Goal: Task Accomplishment & Management: Use online tool/utility

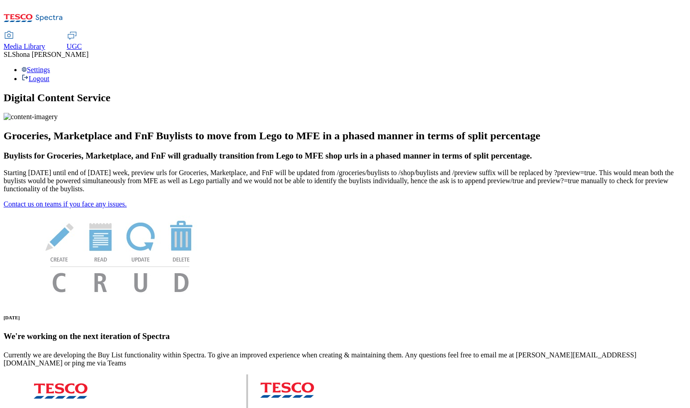
click at [76, 32] on use at bounding box center [72, 35] width 8 height 7
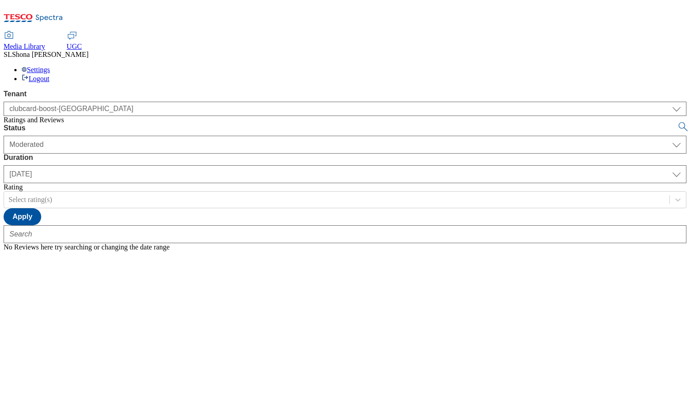
click at [82, 43] on span "UGC" at bounding box center [74, 47] width 15 height 8
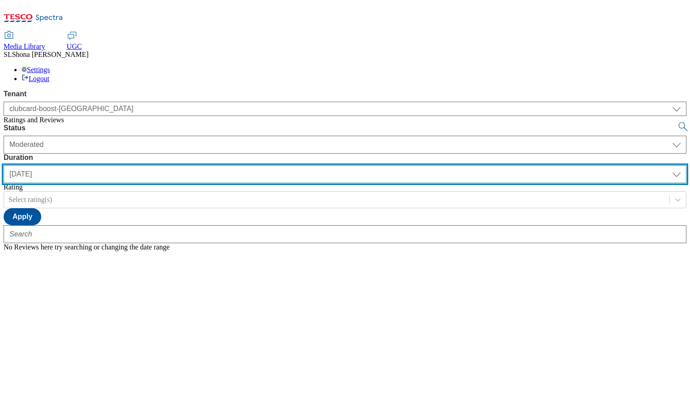
click at [288, 165] on select "[DATE] last7days last30days All custom" at bounding box center [345, 174] width 683 height 18
select select "All"
click at [211, 165] on select "[DATE] last7days last30days All custom" at bounding box center [345, 174] width 683 height 18
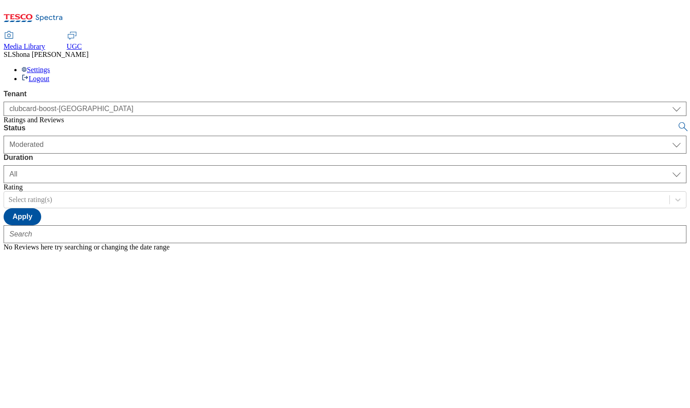
click at [82, 43] on span "UGC" at bounding box center [74, 47] width 15 height 8
click at [674, 195] on icon at bounding box center [678, 199] width 9 height 9
drag, startPoint x: 519, startPoint y: 54, endPoint x: 562, endPoint y: 22, distance: 53.6
click at [523, 124] on div "Status Moderated Approved Rejected Moderated Duration yesterday last7days last3…" at bounding box center [345, 174] width 683 height 101
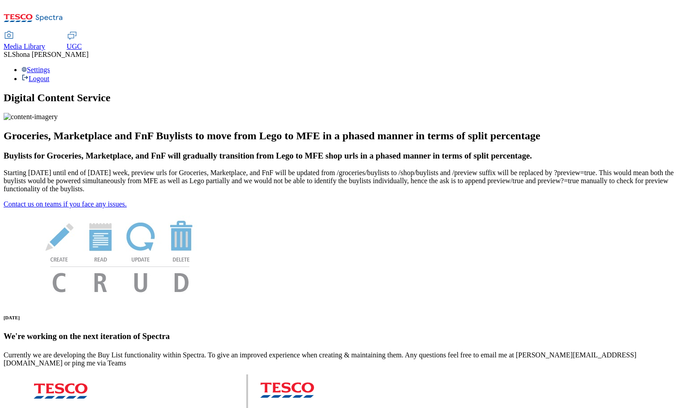
click at [82, 43] on span "UGC" at bounding box center [74, 47] width 15 height 8
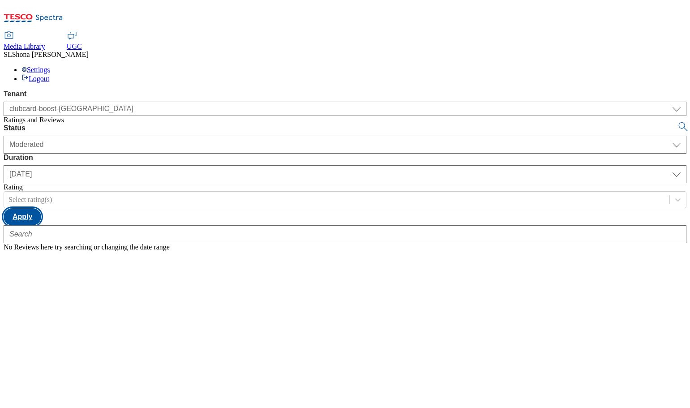
click at [41, 208] on button "Apply" at bounding box center [23, 216] width 38 height 17
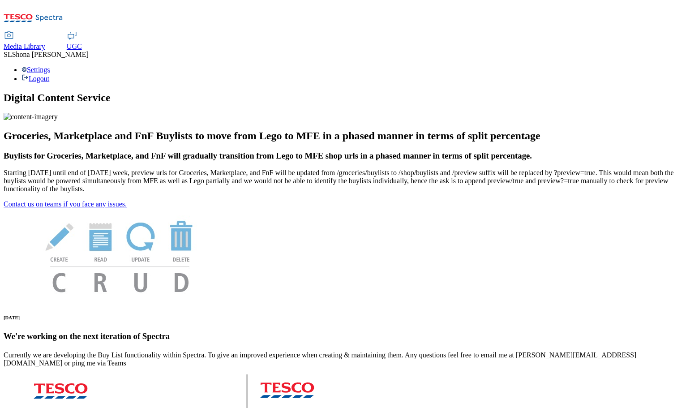
click at [82, 43] on span "UGC" at bounding box center [74, 47] width 15 height 8
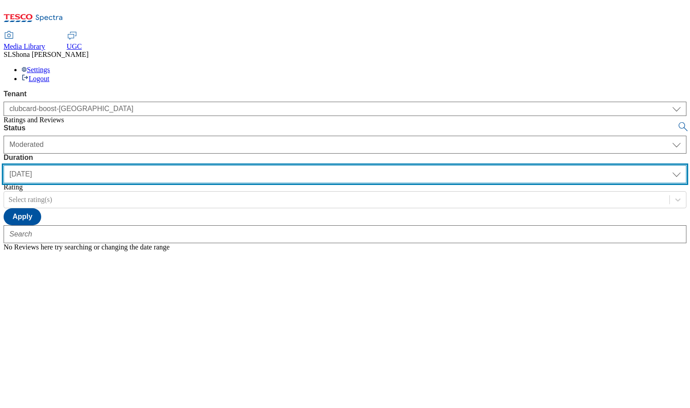
click at [288, 165] on select "[DATE] last7days last30days All custom" at bounding box center [345, 174] width 683 height 18
select select "All"
click at [211, 165] on select "[DATE] last7days last30days All custom" at bounding box center [345, 174] width 683 height 18
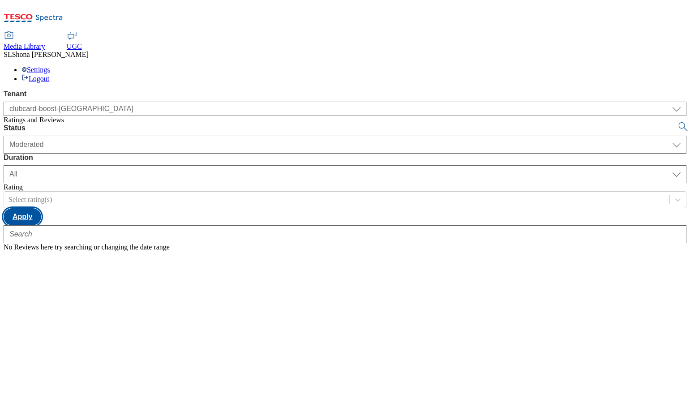
click at [41, 208] on button "Apply" at bounding box center [23, 216] width 38 height 17
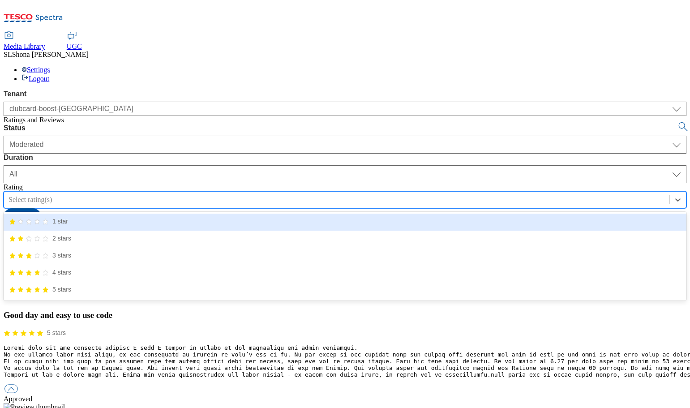
click at [360, 193] on div "Select rating(s)" at bounding box center [336, 199] width 665 height 13
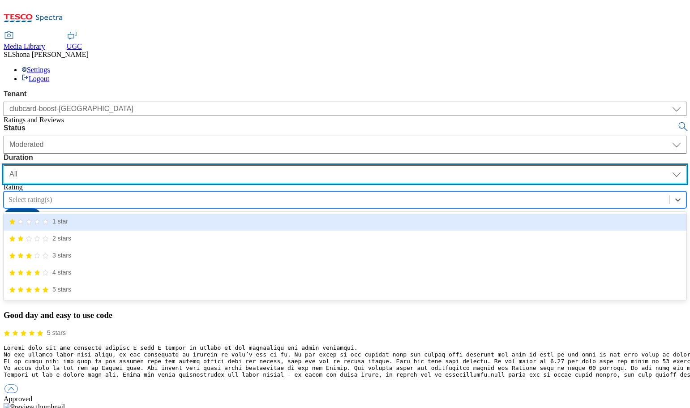
click at [286, 165] on select "[DATE] last7days last30days All custom" at bounding box center [345, 174] width 683 height 18
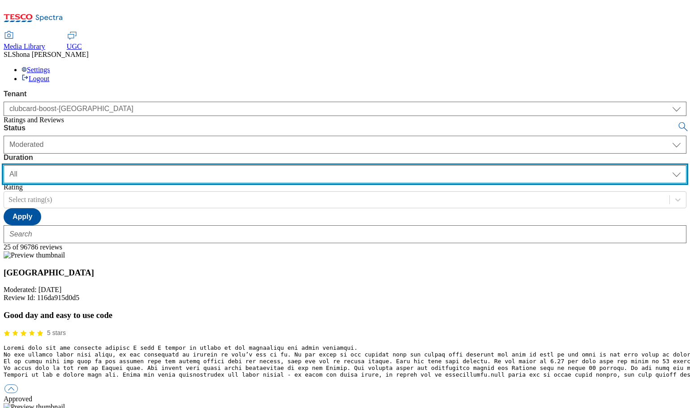
click at [211, 165] on select "[DATE] last7days last30days All custom" at bounding box center [345, 174] width 683 height 18
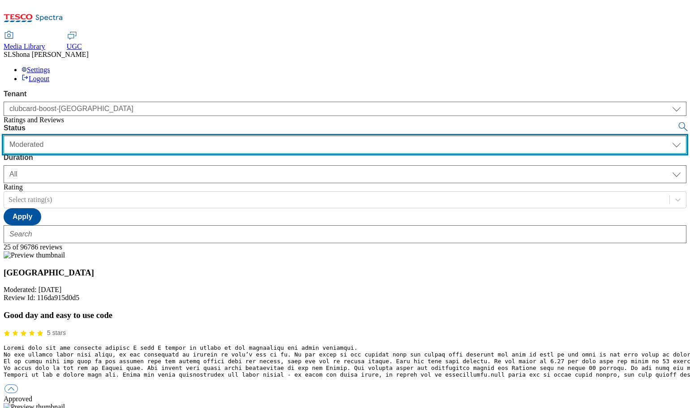
click at [197, 136] on select "Moderated Approved Rejected" at bounding box center [345, 145] width 683 height 18
select select "Approved"
click at [121, 136] on select "Moderated Approved Rejected" at bounding box center [345, 145] width 683 height 18
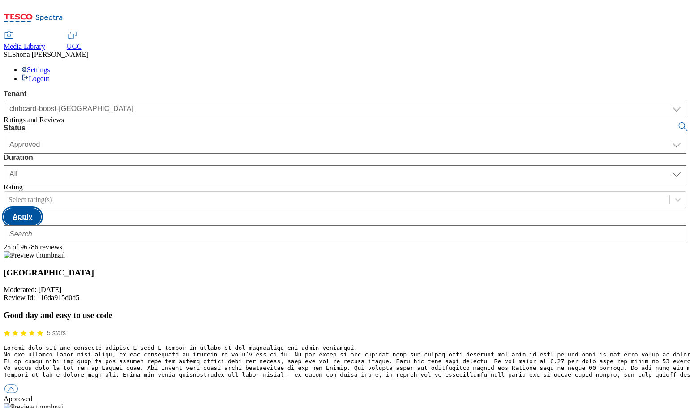
click at [41, 208] on button "Apply" at bounding box center [23, 216] width 38 height 17
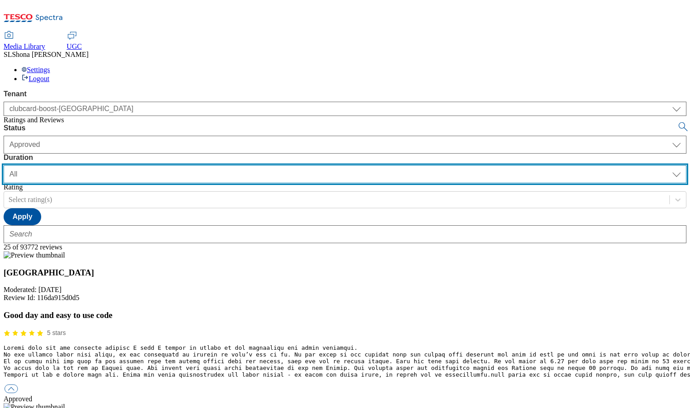
click at [292, 165] on select "[DATE] last7days last30days All custom" at bounding box center [345, 174] width 683 height 18
click at [211, 165] on select "[DATE] last7days last30days All custom" at bounding box center [345, 174] width 683 height 18
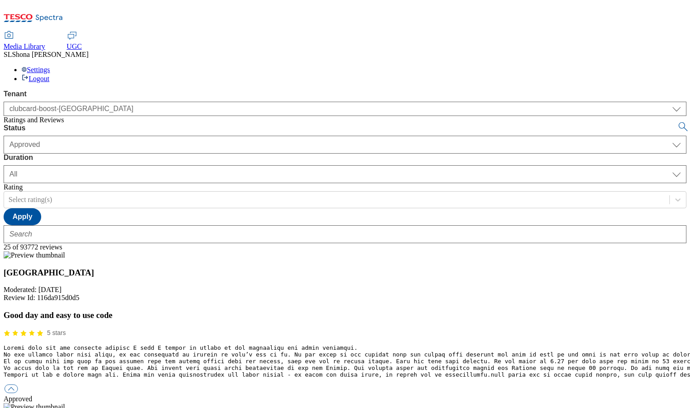
click at [82, 43] on span "UGC" at bounding box center [74, 47] width 15 height 8
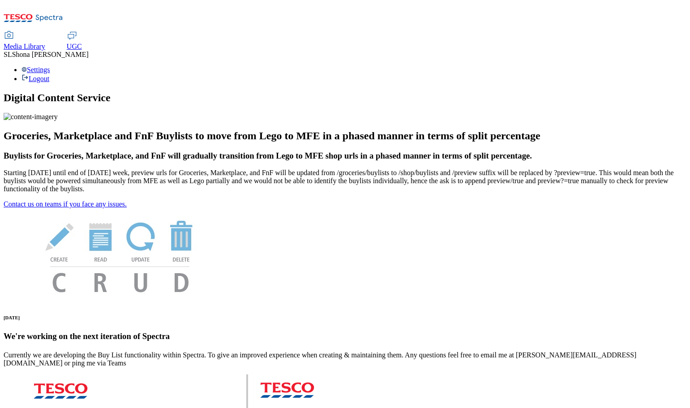
click at [82, 43] on span "UGC" at bounding box center [74, 47] width 15 height 8
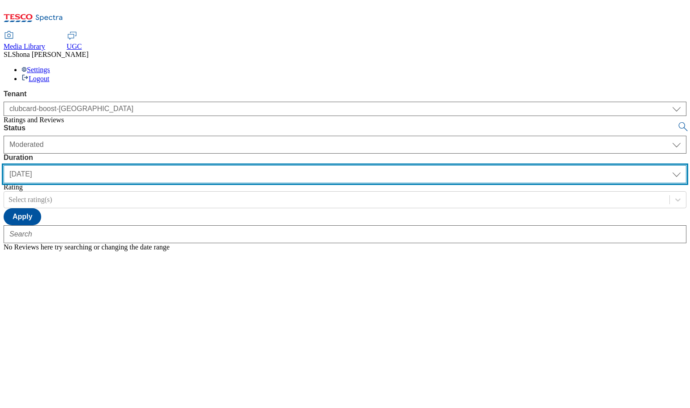
click at [288, 165] on select "[DATE] last7days last30days All custom" at bounding box center [345, 174] width 683 height 18
click at [211, 165] on select "[DATE] last7days last30days All custom" at bounding box center [345, 174] width 683 height 18
click at [289, 165] on select "[DATE] last7days last30days All custom" at bounding box center [345, 174] width 683 height 18
select select "last30days"
click at [211, 165] on select "[DATE] last7days last30days All custom" at bounding box center [345, 174] width 683 height 18
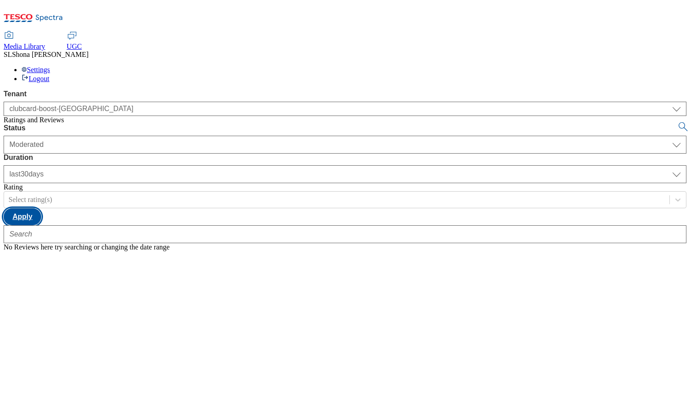
click at [41, 208] on button "Apply" at bounding box center [23, 216] width 38 height 17
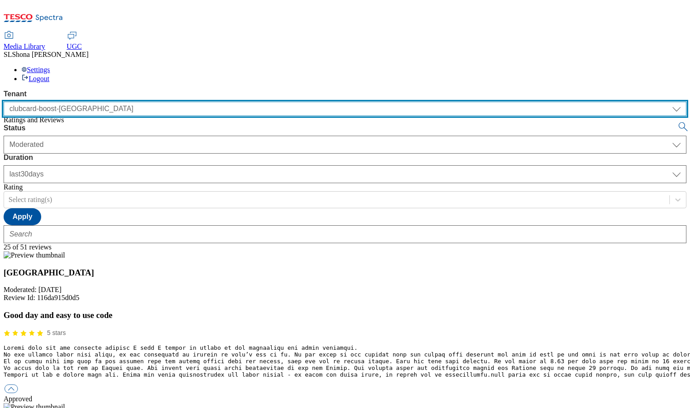
click at [103, 102] on select "clubcard-boost-[GEOGRAPHIC_DATA]" at bounding box center [345, 109] width 683 height 14
click at [4, 102] on select "clubcard-boost-[GEOGRAPHIC_DATA]" at bounding box center [345, 109] width 683 height 14
click at [103, 102] on select "clubcard-boost-[GEOGRAPHIC_DATA]" at bounding box center [345, 109] width 683 height 14
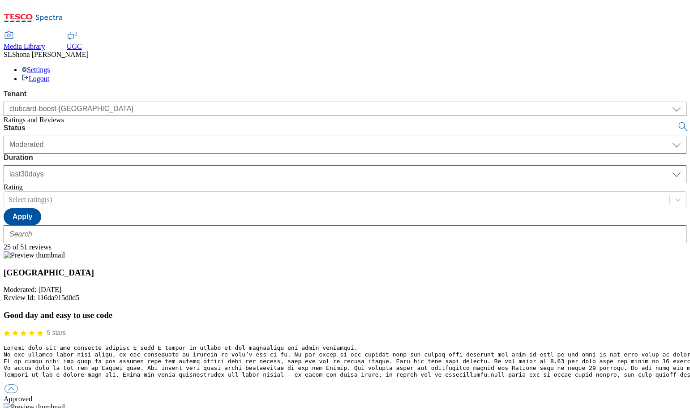
click at [498, 124] on div "Status Moderated Approved Rejected Moderated Duration [DATE] last7days last30da…" at bounding box center [345, 183] width 683 height 119
